Goal: Transaction & Acquisition: Purchase product/service

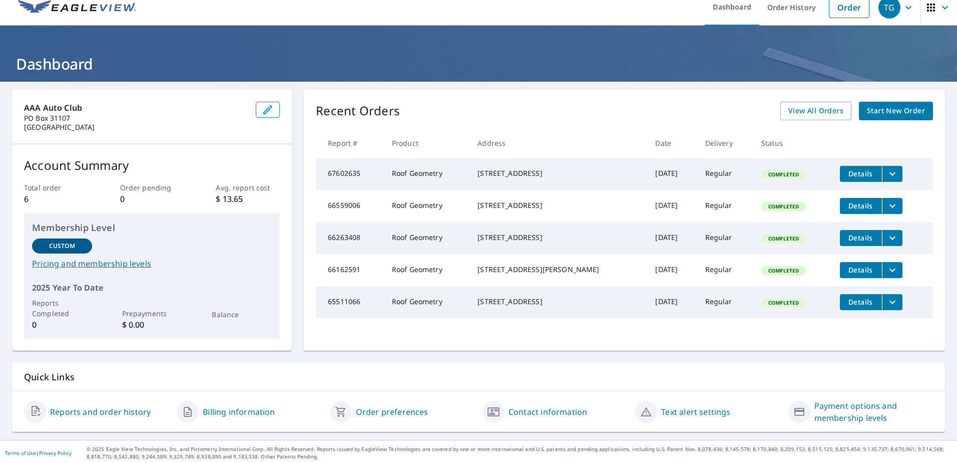
scroll to position [14, 0]
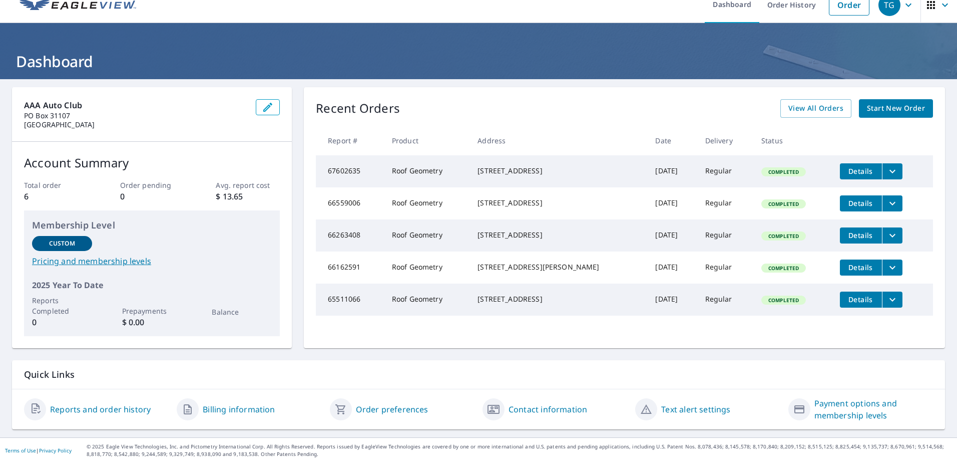
click at [884, 107] on span "Start New Order" at bounding box center [896, 108] width 58 height 13
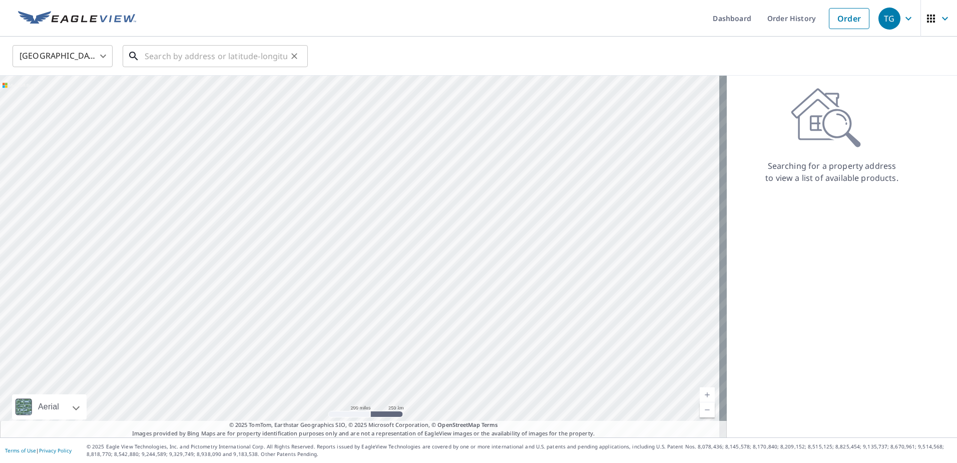
click at [188, 54] on input "text" at bounding box center [216, 56] width 143 height 28
paste input "[STREET_ADDRESS]-"
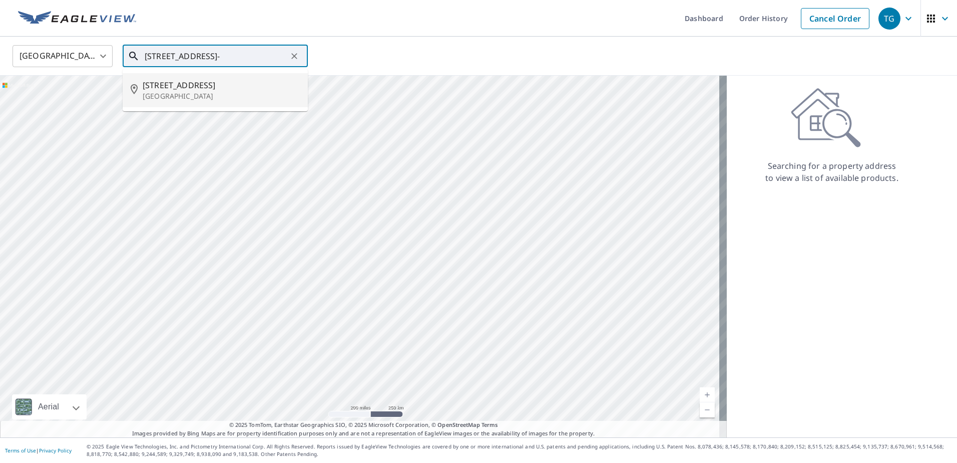
click at [205, 86] on span "[STREET_ADDRESS]" at bounding box center [221, 85] width 157 height 12
type input "[STREET_ADDRESS]"
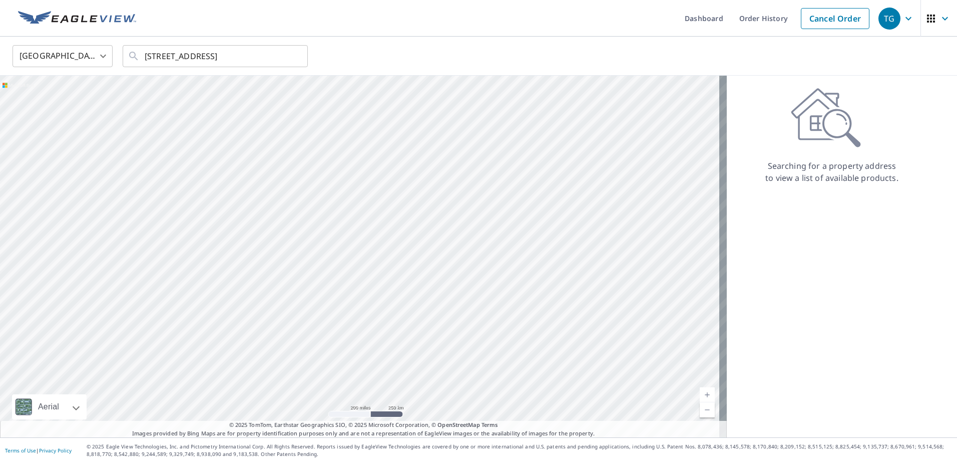
scroll to position [0, 0]
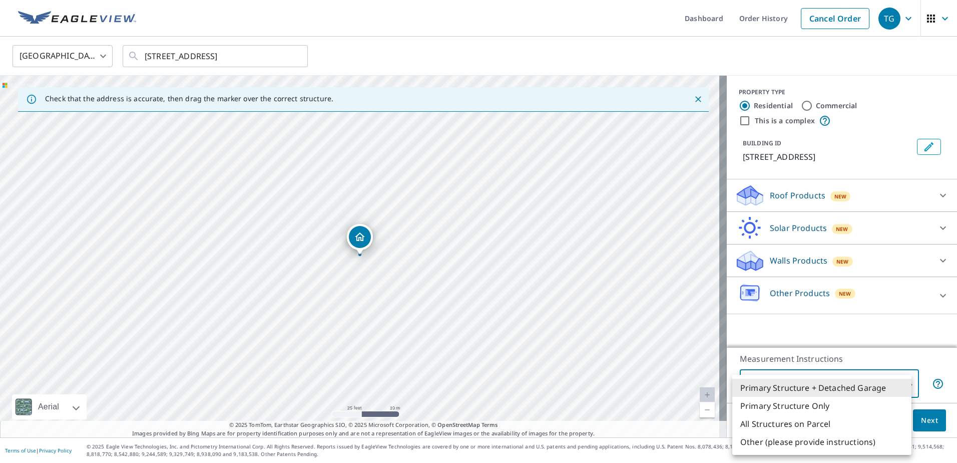
click at [899, 379] on body "TG TG Dashboard Order History Cancel Order TG United States US ​ 1153 Emerald D…" at bounding box center [478, 231] width 957 height 463
click at [834, 404] on li "Primary Structure Only" at bounding box center [822, 406] width 179 height 18
type input "2"
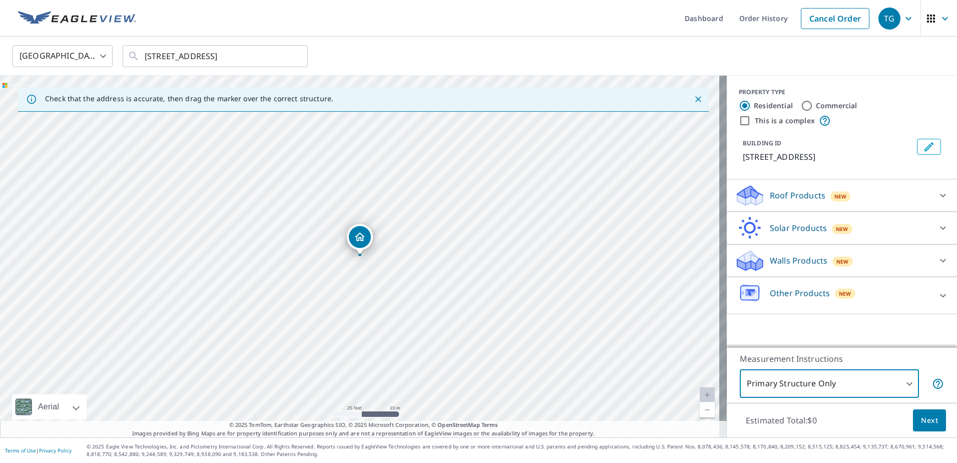
click at [937, 201] on icon at bounding box center [943, 195] width 12 height 12
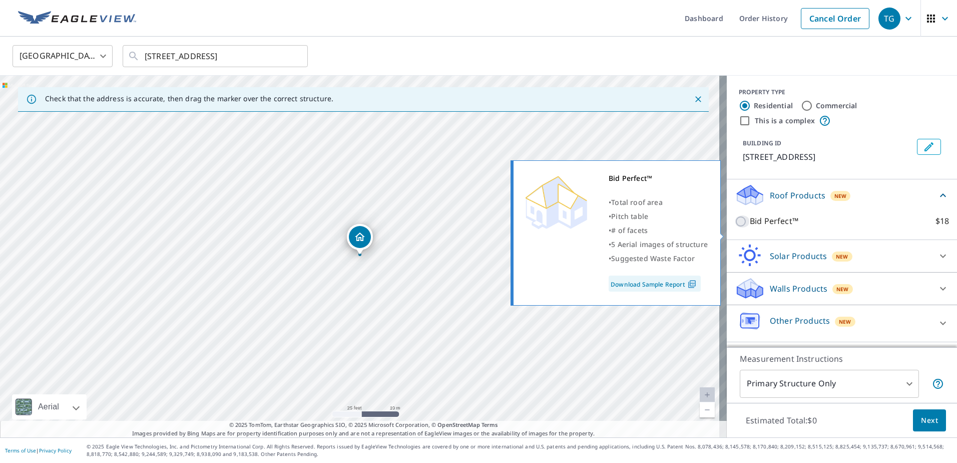
click at [735, 227] on input "Bid Perfect™ $18" at bounding box center [742, 221] width 15 height 12
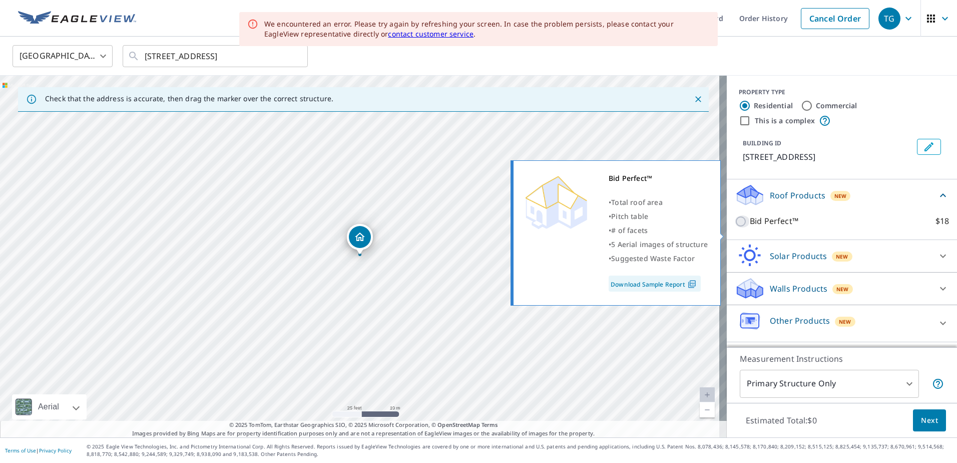
click at [735, 227] on input "Bid Perfect™ $18" at bounding box center [742, 221] width 15 height 12
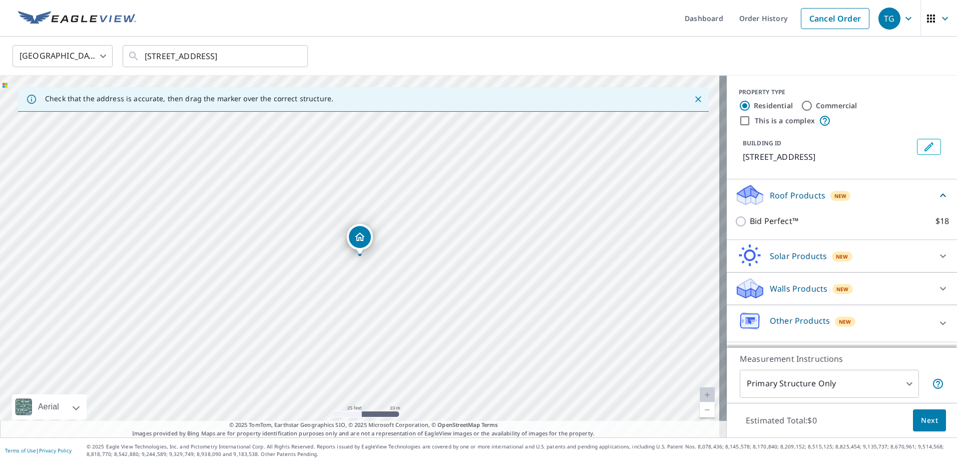
click at [852, 179] on div "PROPERTY TYPE Residential Commercial This is a complex BUILDING ID 1153 Emerald…" at bounding box center [842, 128] width 230 height 104
click at [921, 413] on button "Next" at bounding box center [929, 420] width 33 height 23
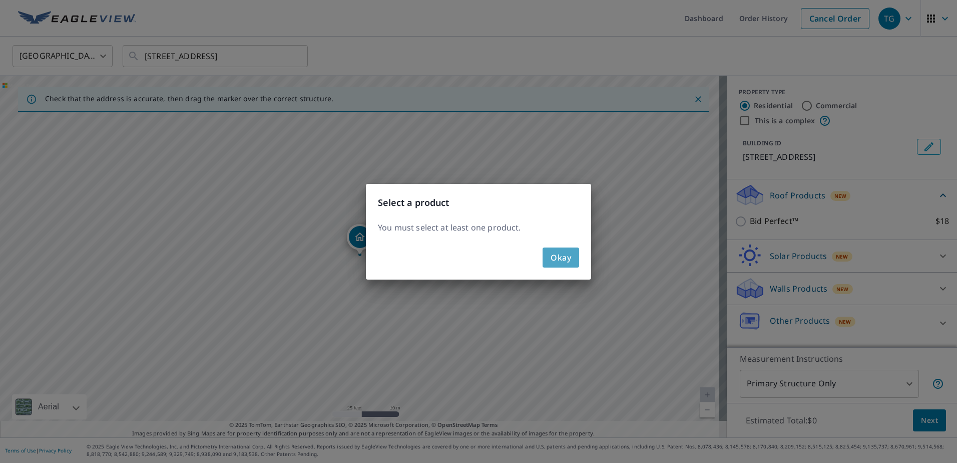
click at [570, 259] on span "Okay" at bounding box center [561, 257] width 21 height 14
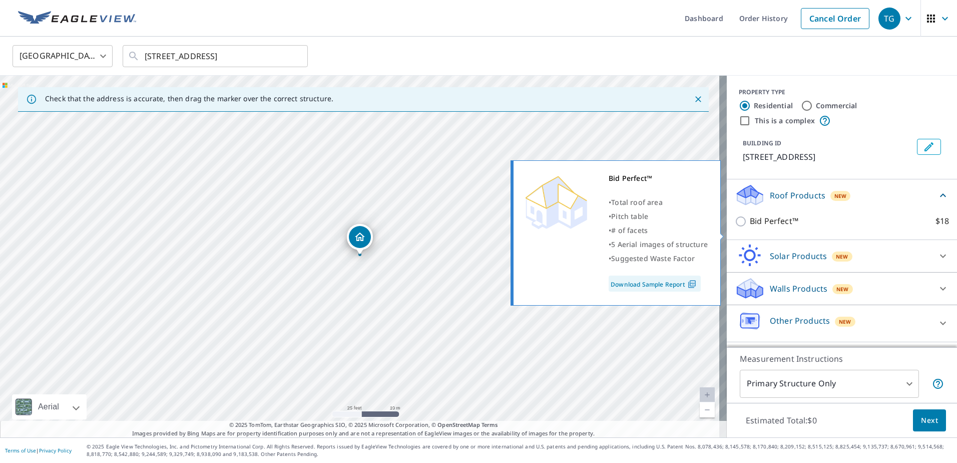
click at [735, 227] on input "Bid Perfect™ $18" at bounding box center [742, 221] width 15 height 12
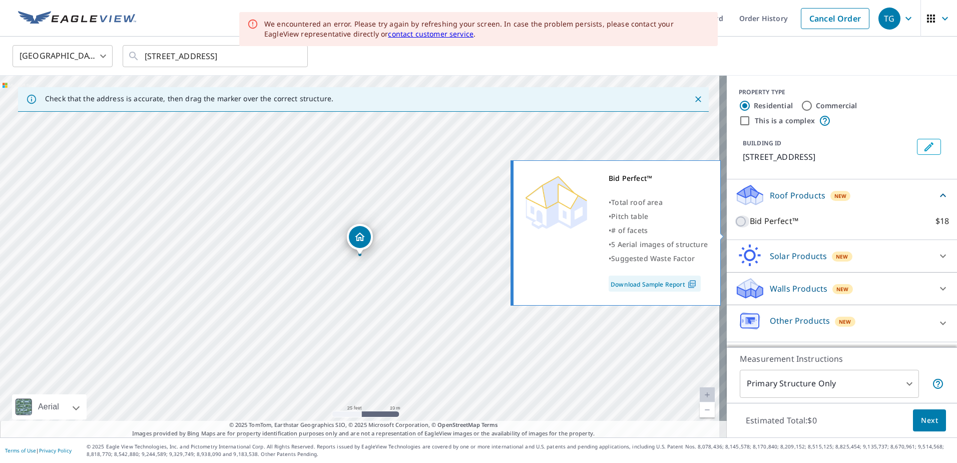
click at [735, 227] on input "Bid Perfect™ $18" at bounding box center [742, 221] width 15 height 12
checkbox input "false"
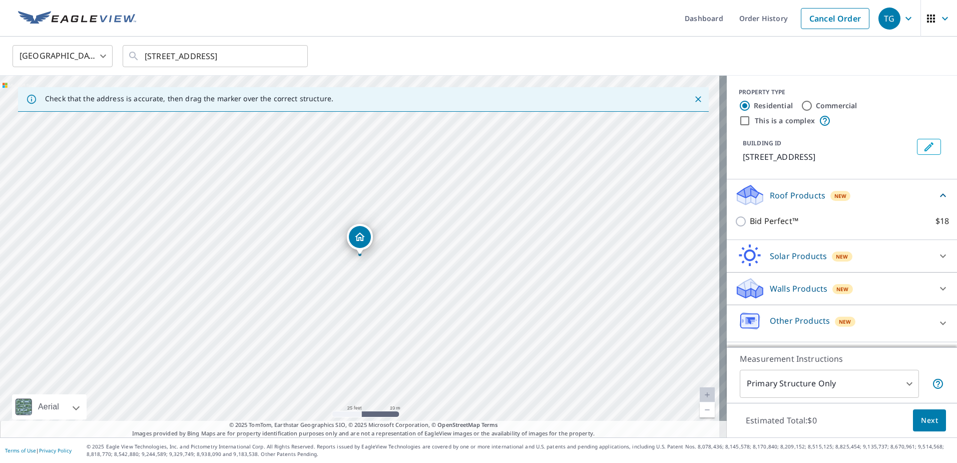
click at [940, 197] on icon at bounding box center [943, 195] width 6 height 4
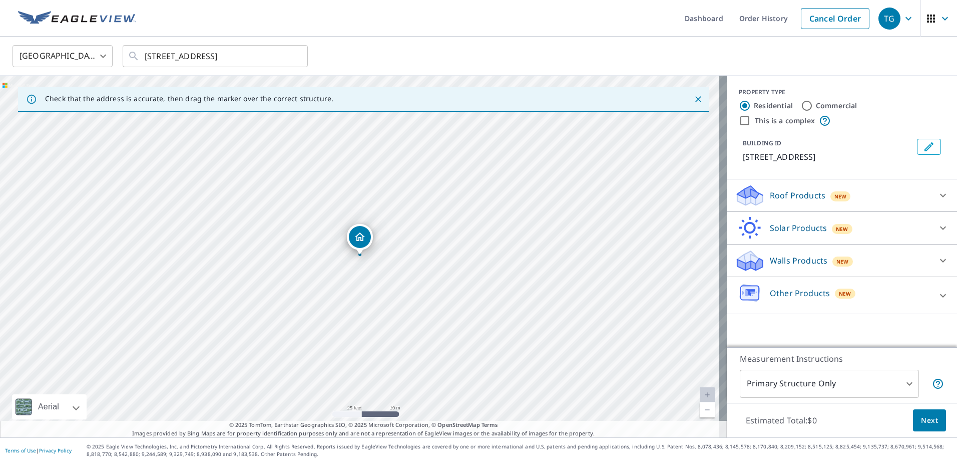
click at [910, 380] on body "TG TG Dashboard Order History Cancel Order TG United States US ​ 1153 Emerald D…" at bounding box center [478, 231] width 957 height 463
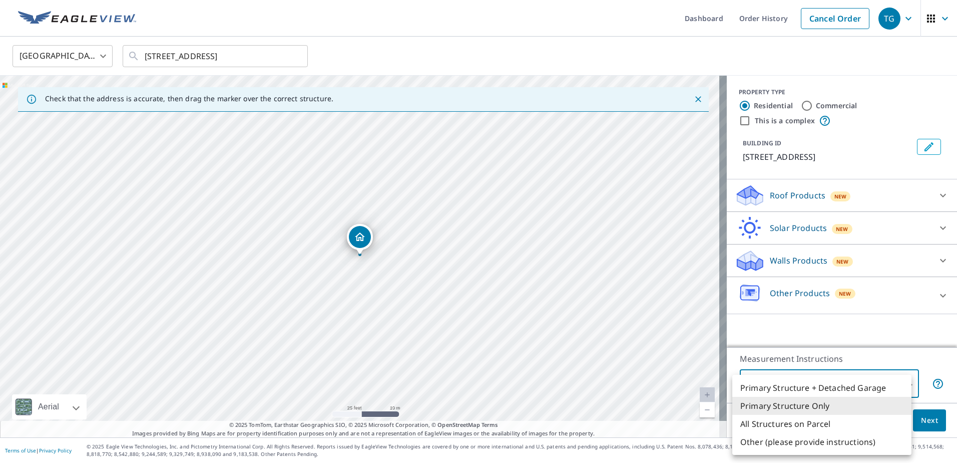
click at [897, 383] on li "Primary Structure + Detached Garage" at bounding box center [822, 388] width 179 height 18
type input "1"
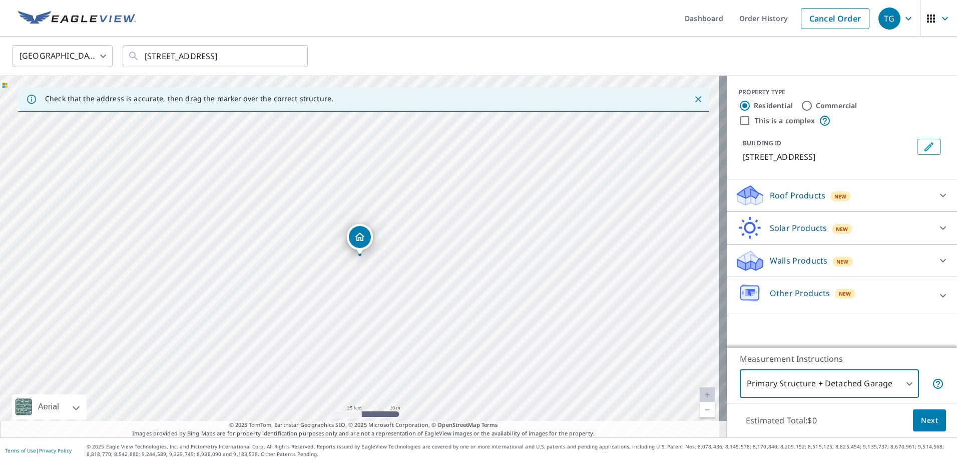
click at [799, 201] on p "Roof Products" at bounding box center [798, 195] width 56 height 12
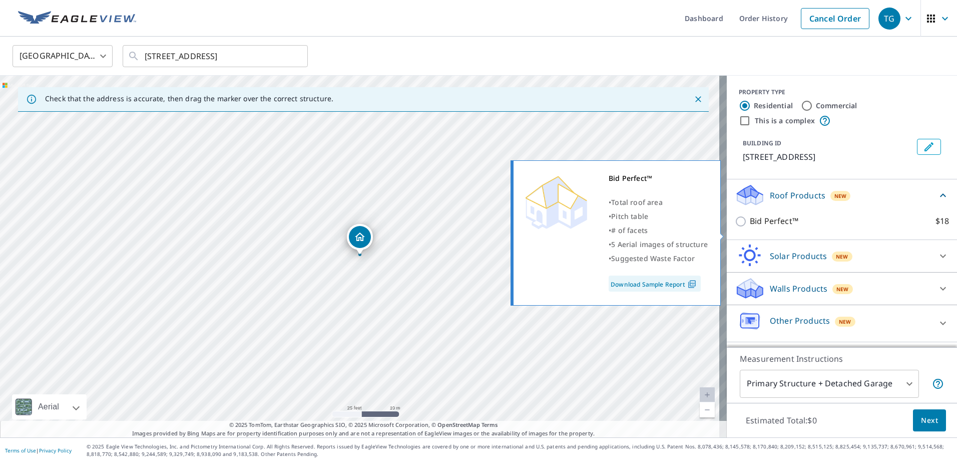
click at [773, 227] on p "Bid Perfect™" at bounding box center [774, 221] width 49 height 13
click at [750, 227] on input "Bid Perfect™ $18" at bounding box center [742, 221] width 15 height 12
click at [735, 227] on input "Bid Perfect™ $18" at bounding box center [742, 221] width 15 height 12
checkbox input "false"
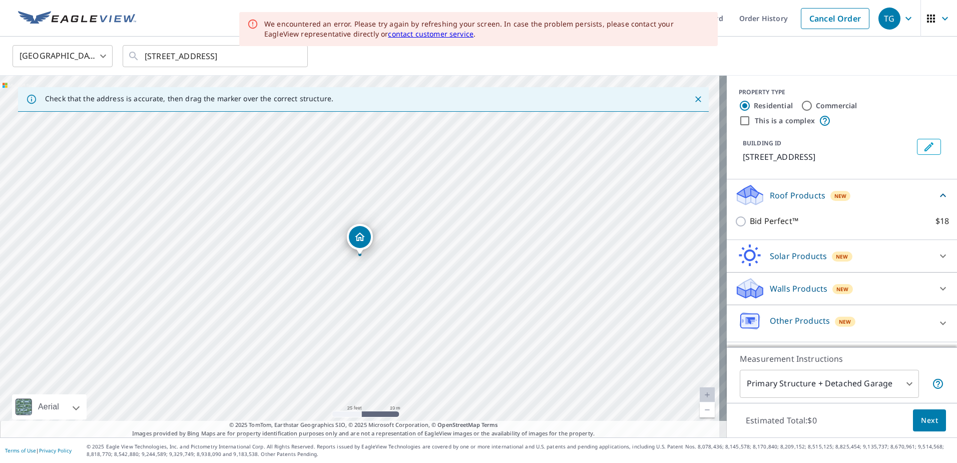
click at [835, 200] on span "New" at bounding box center [841, 196] width 13 height 8
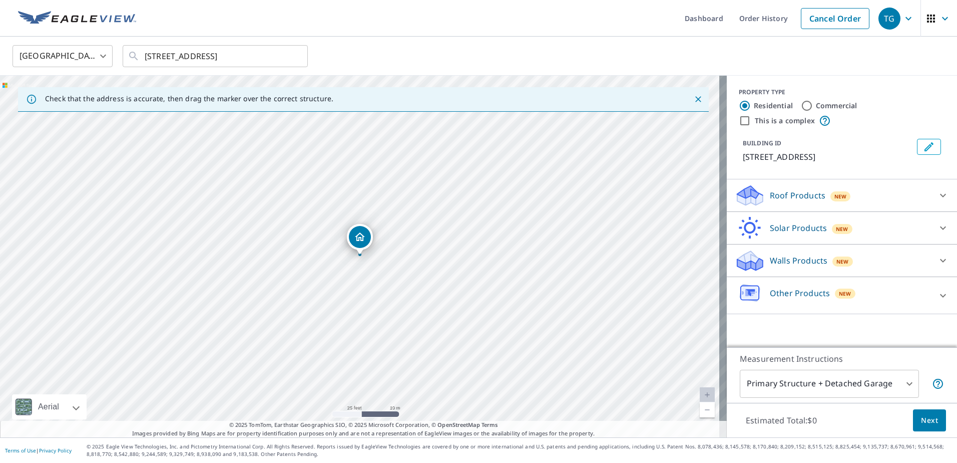
click at [840, 224] on div "Solar Products New TrueDesign for Sales $30 TrueDesign for Planning $105" at bounding box center [842, 228] width 230 height 33
click at [839, 224] on div "Solar Products New TrueDesign for Sales $30 TrueDesign for Planning $105" at bounding box center [842, 228] width 230 height 33
click at [883, 352] on div "Measurement Instructions Primary Structure + Detached Garage 1 ​" at bounding box center [842, 375] width 230 height 56
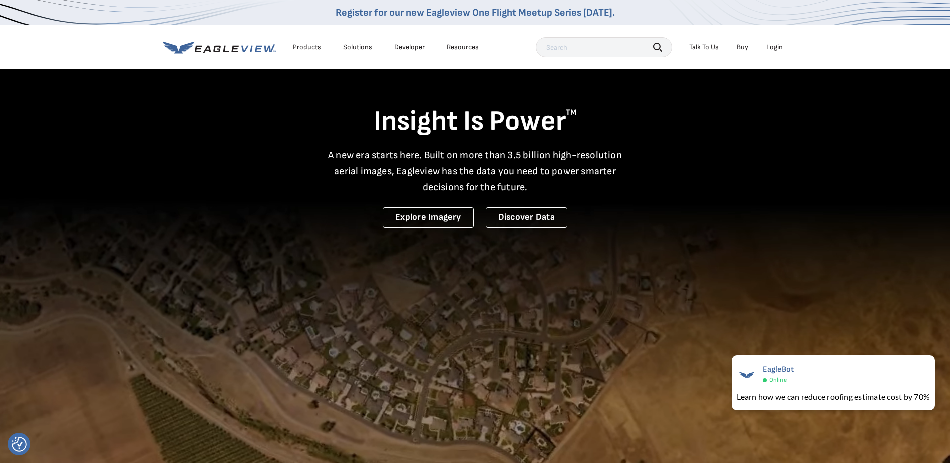
click at [778, 48] on div "Login" at bounding box center [774, 47] width 17 height 9
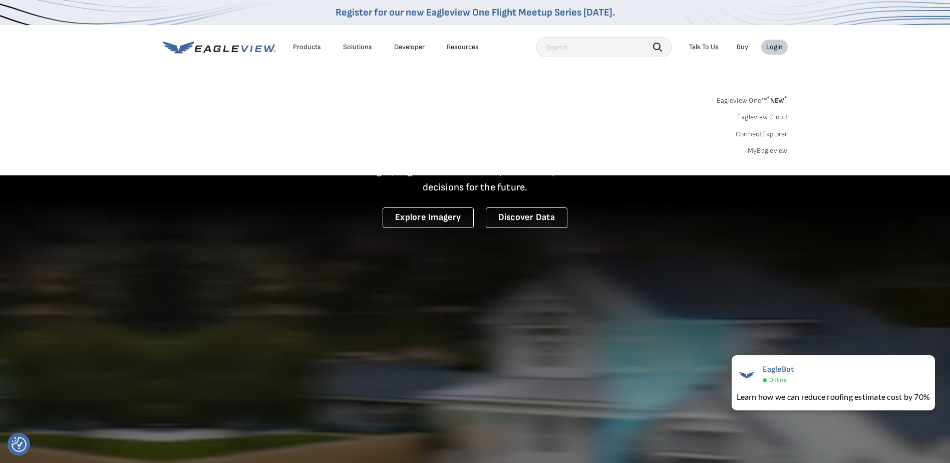
click at [772, 151] on link "MyEagleview" at bounding box center [768, 150] width 40 height 9
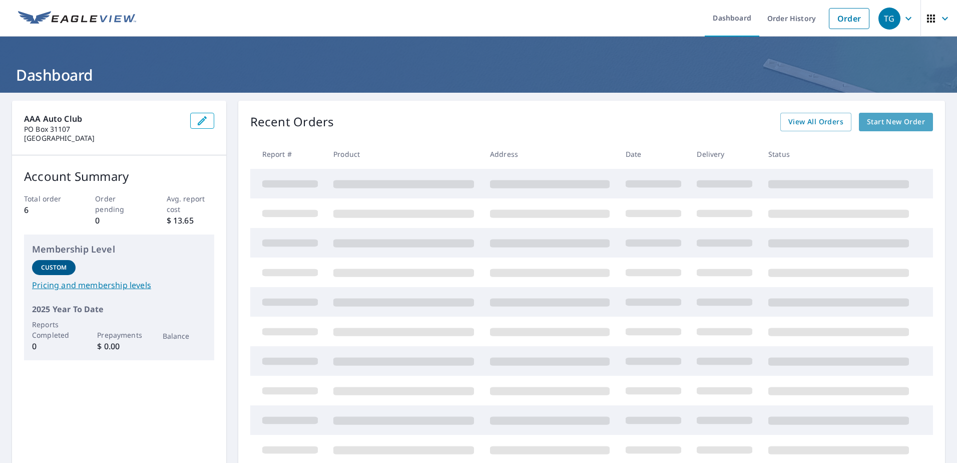
click at [900, 119] on span "Start New Order" at bounding box center [896, 122] width 58 height 13
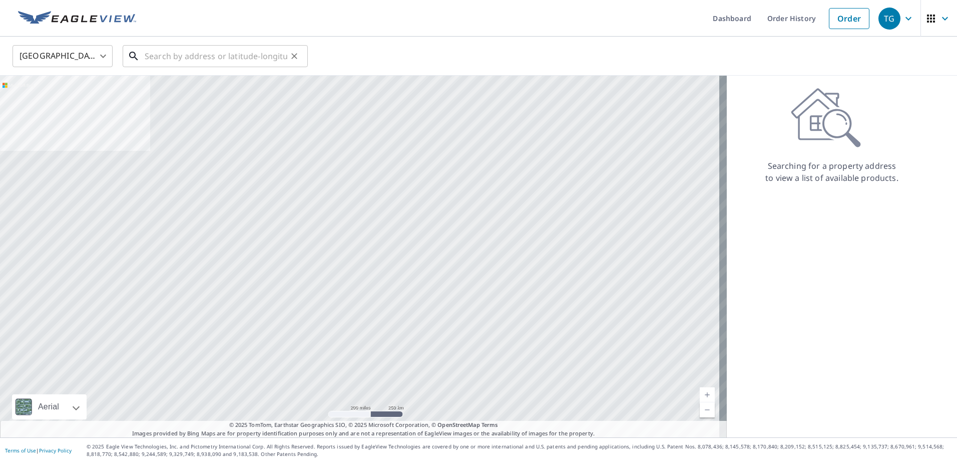
click at [158, 54] on input "text" at bounding box center [216, 56] width 143 height 28
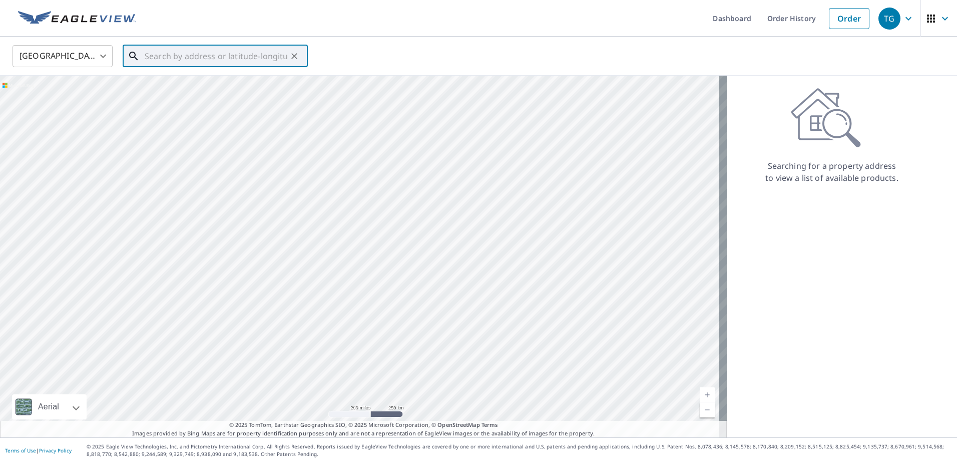
paste input "[STREET_ADDRESS]-"
click at [222, 86] on span "[STREET_ADDRESS]" at bounding box center [221, 85] width 157 height 12
type input "[STREET_ADDRESS]"
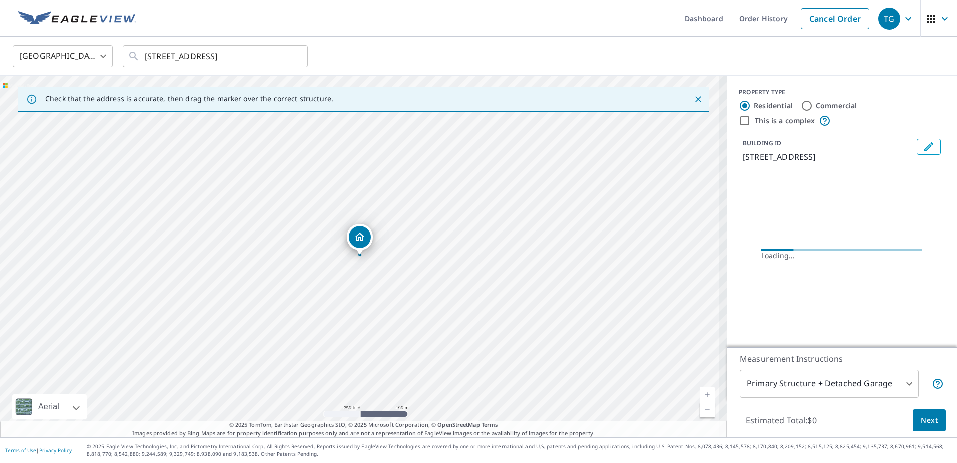
scroll to position [0, 0]
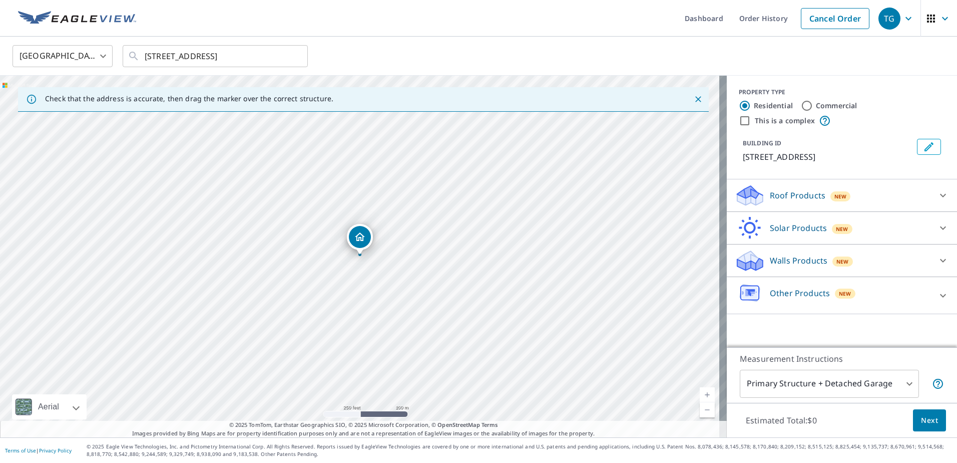
click at [357, 237] on icon "Dropped pin, building 1, Residential property, 1153 Emerald Dunes Dr Sun City C…" at bounding box center [360, 236] width 10 height 9
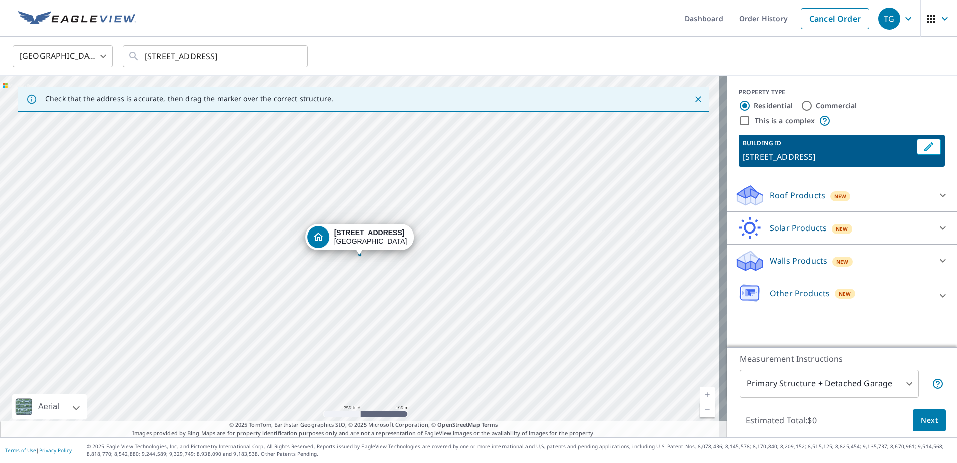
click at [940, 197] on icon at bounding box center [943, 196] width 6 height 4
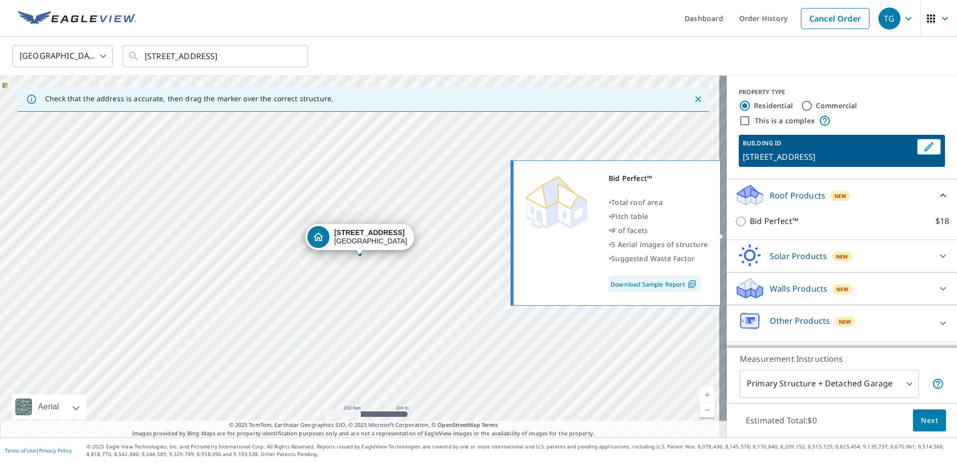
click at [736, 227] on input "Bid Perfect™ $18" at bounding box center [742, 221] width 15 height 12
click at [737, 227] on input "Bid Perfect™ $18" at bounding box center [742, 221] width 15 height 12
checkbox input "false"
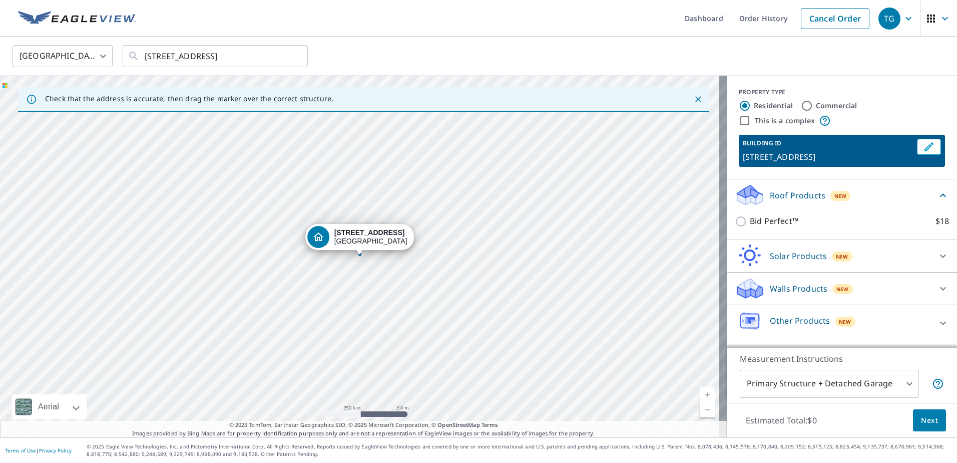
scroll to position [7, 0]
click at [937, 198] on icon at bounding box center [943, 195] width 12 height 12
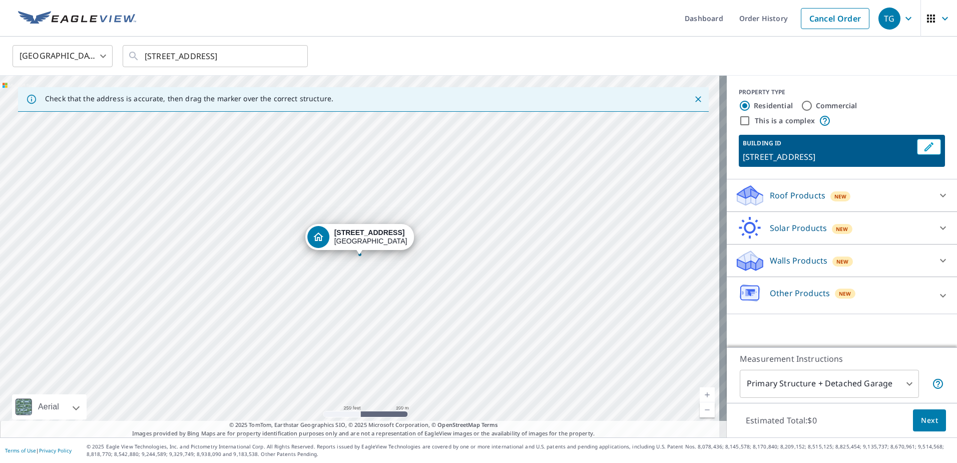
scroll to position [0, 0]
click at [937, 301] on icon at bounding box center [943, 295] width 12 height 12
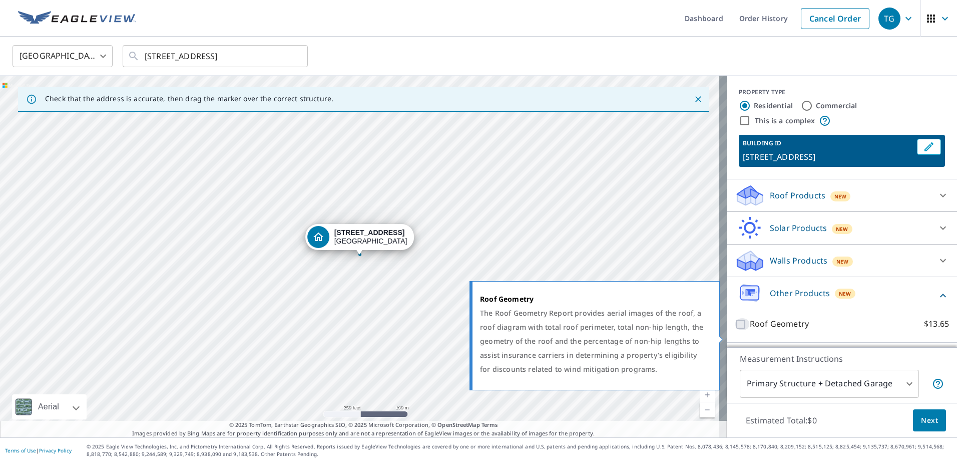
click at [735, 330] on input "Roof Geometry $13.65" at bounding box center [742, 324] width 15 height 12
checkbox input "true"
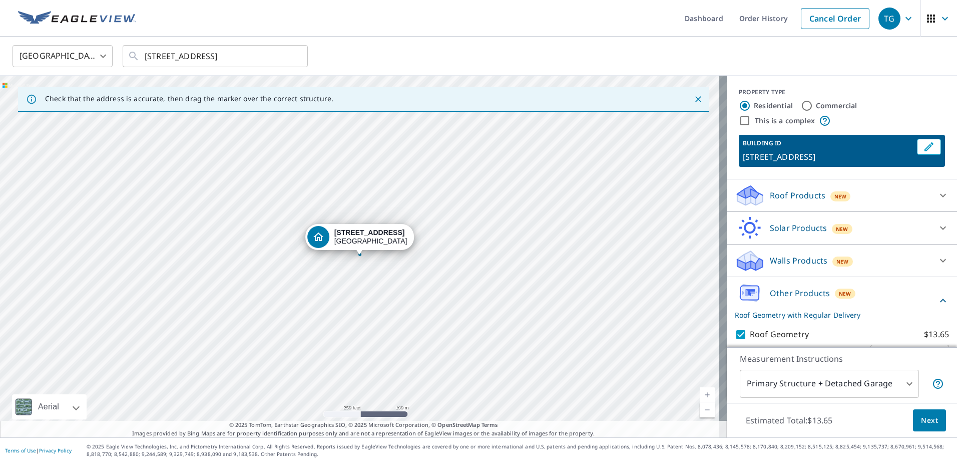
scroll to position [40, 0]
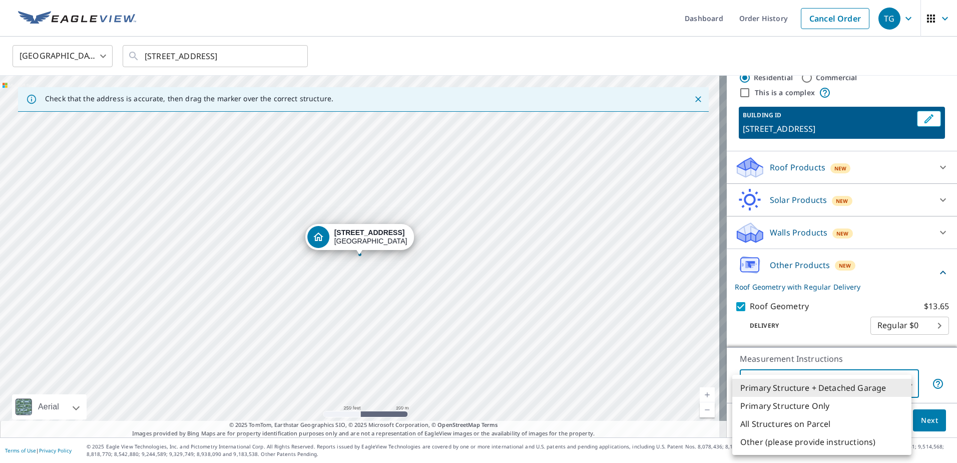
click at [906, 379] on body "TG TG Dashboard Order History Cancel Order TG United States [GEOGRAPHIC_DATA] ​…" at bounding box center [478, 231] width 957 height 463
click at [822, 413] on li "Primary Structure Only" at bounding box center [822, 406] width 179 height 18
type input "2"
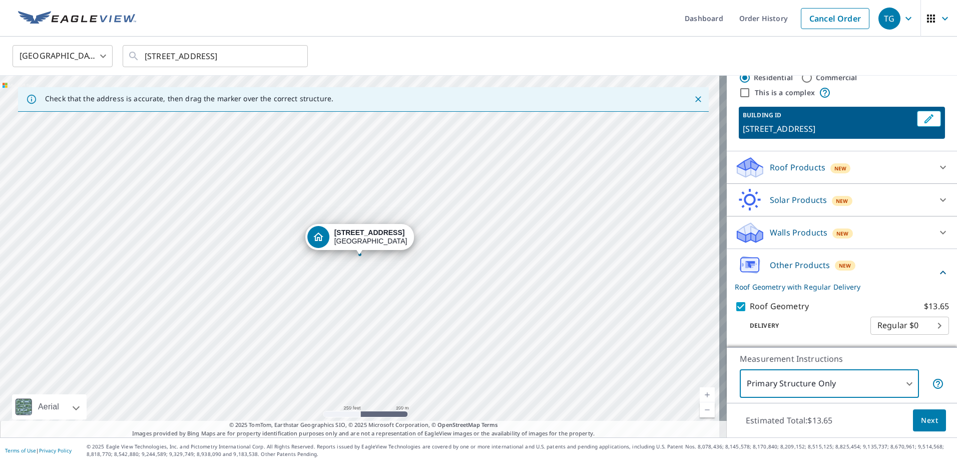
click at [924, 415] on span "Next" at bounding box center [929, 420] width 17 height 13
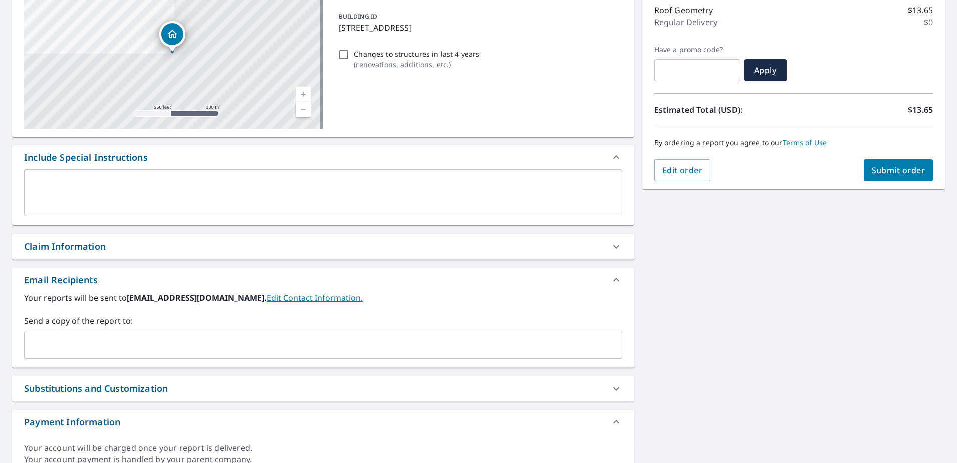
scroll to position [150, 0]
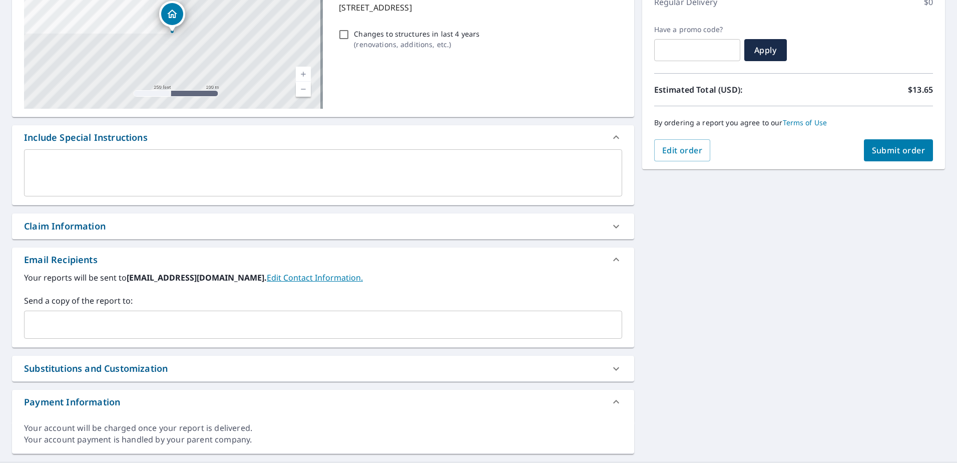
click at [872, 148] on span "Submit order" at bounding box center [899, 150] width 54 height 11
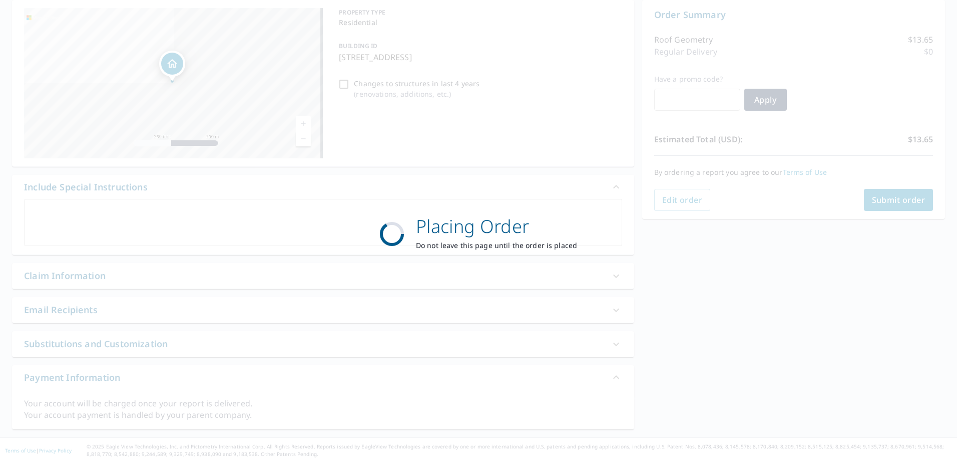
scroll to position [101, 0]
